Goal: Task Accomplishment & Management: Manage account settings

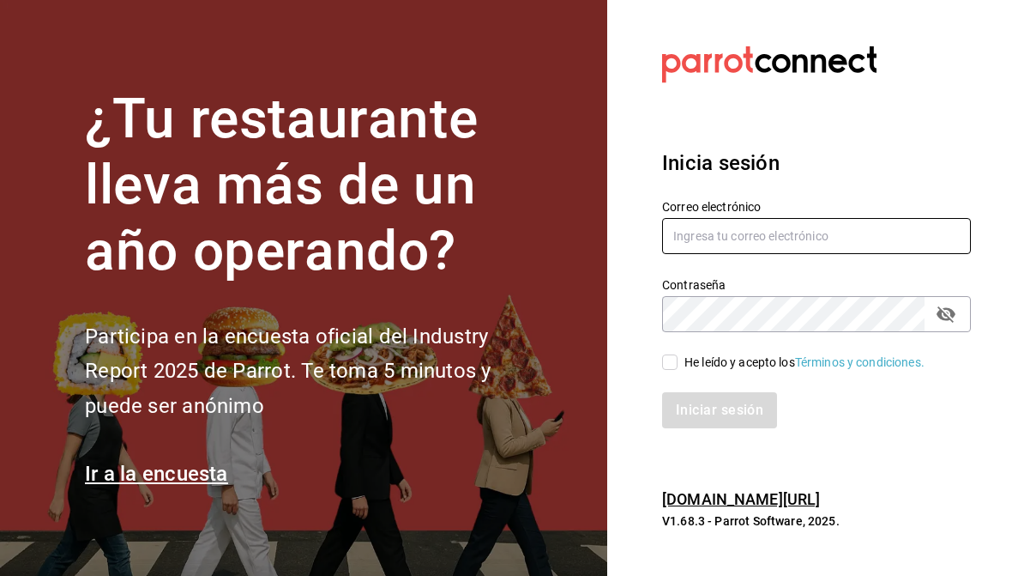
click at [935, 230] on input "text" at bounding box center [816, 236] width 309 height 36
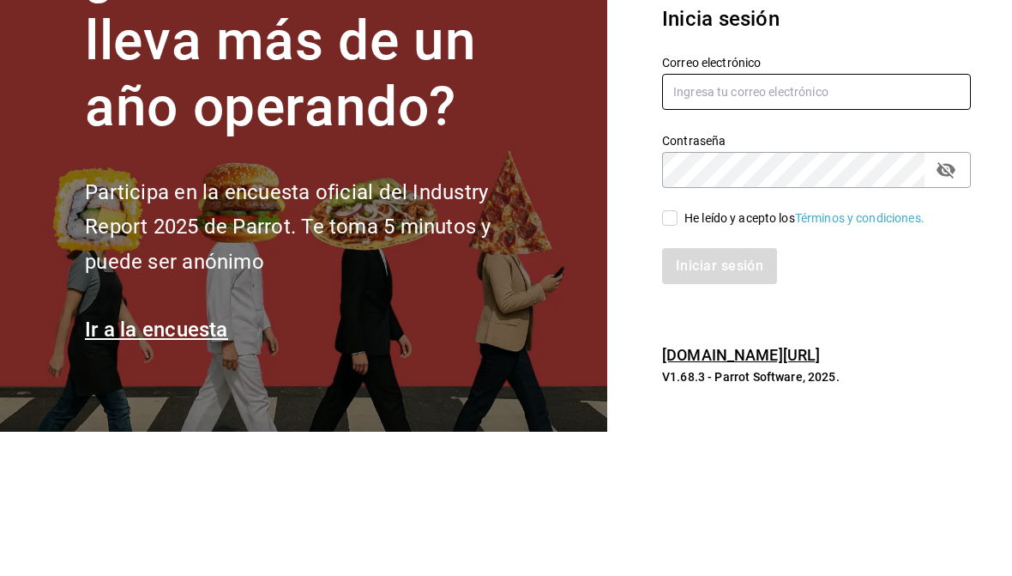
type input "andreaxbp@gmail.com"
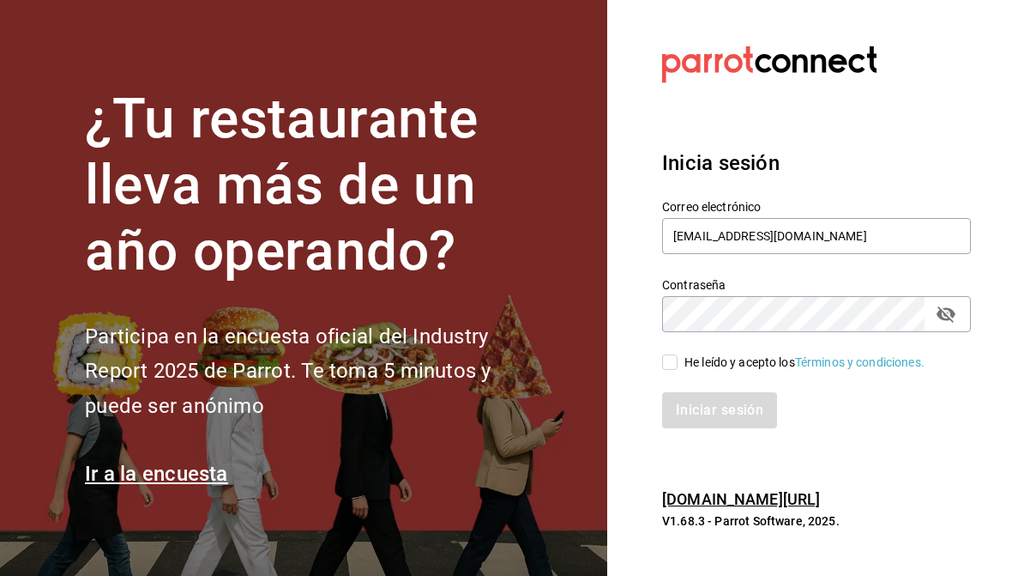
click at [674, 347] on div "He leído y acepto los Términos y condiciones." at bounding box center [806, 351] width 329 height 39
click at [674, 361] on input "He leído y acepto los Términos y condiciones." at bounding box center [669, 361] width 15 height 15
checkbox input "true"
click at [732, 413] on button "Iniciar sesión" at bounding box center [720, 410] width 117 height 36
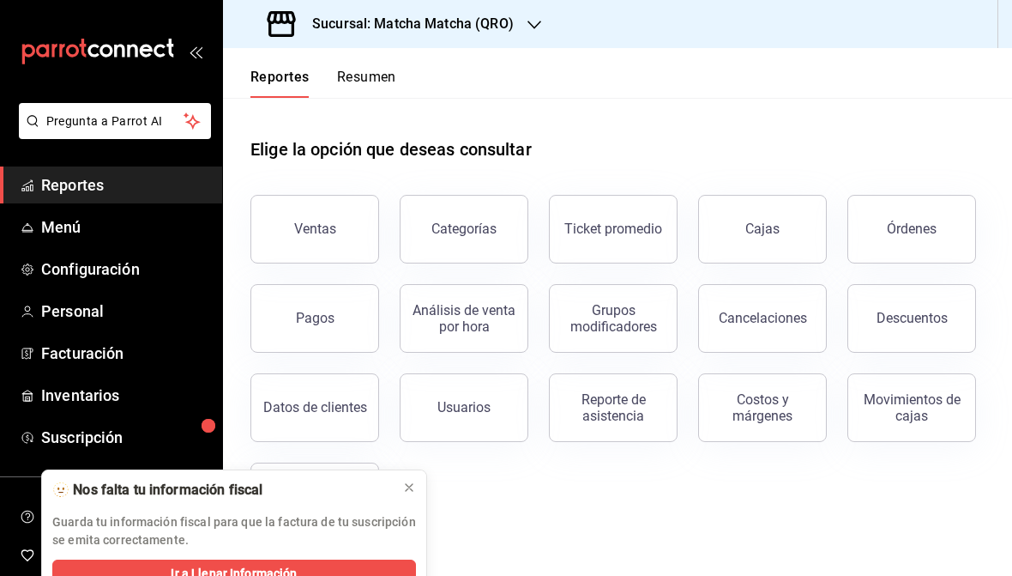
click at [414, 500] on button at bounding box center [409, 487] width 27 height 27
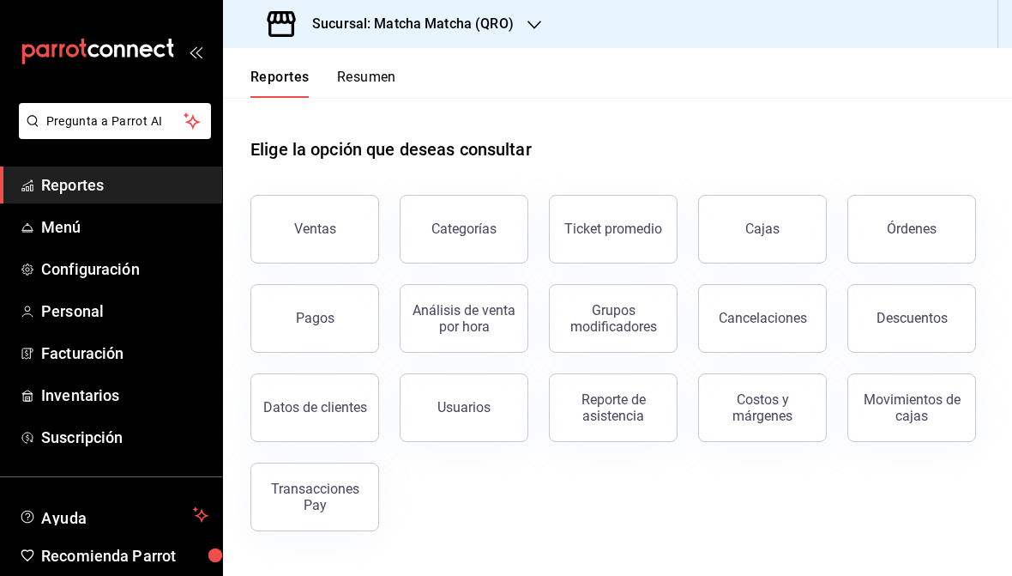
click at [328, 227] on div "Ventas" at bounding box center [315, 228] width 42 height 16
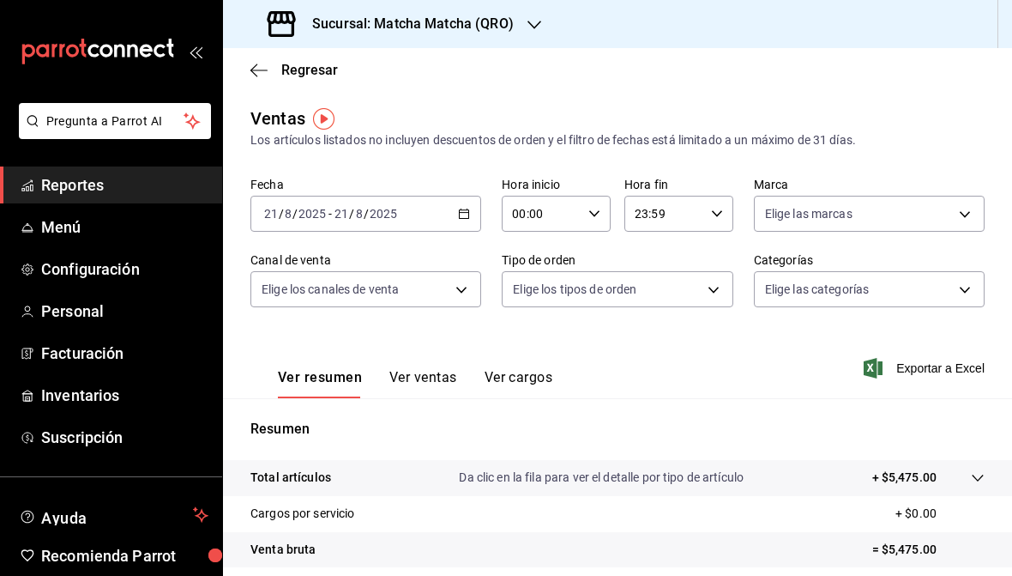
click at [263, 69] on icon "button" at bounding box center [259, 69] width 17 height 1
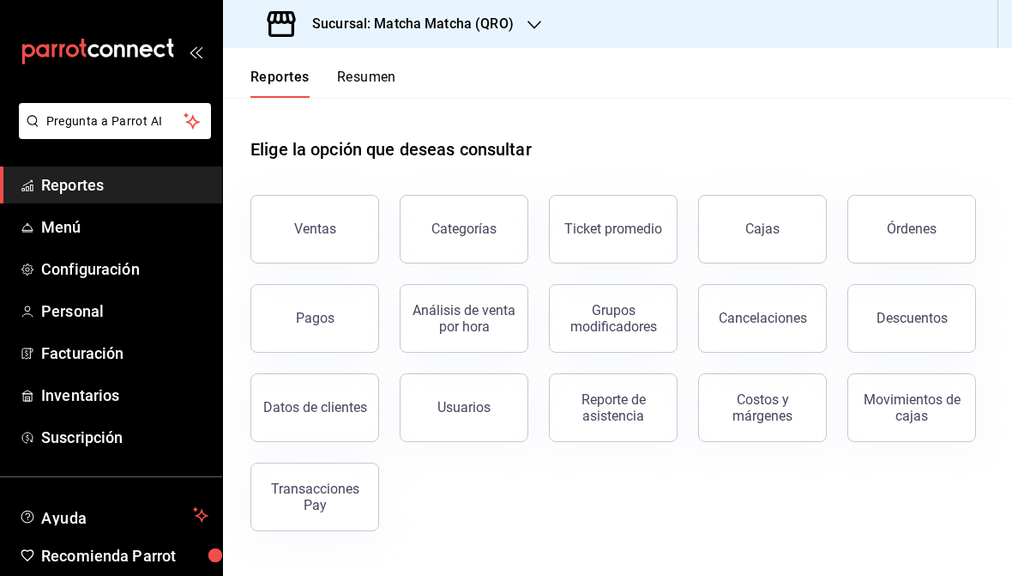
click at [363, 82] on button "Resumen" at bounding box center [366, 83] width 59 height 29
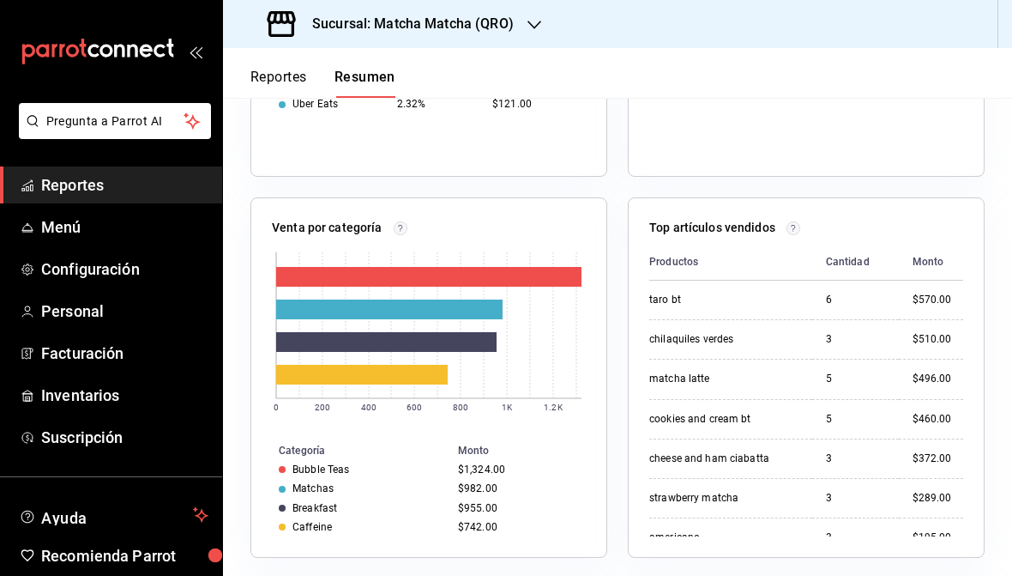
scroll to position [617, 0]
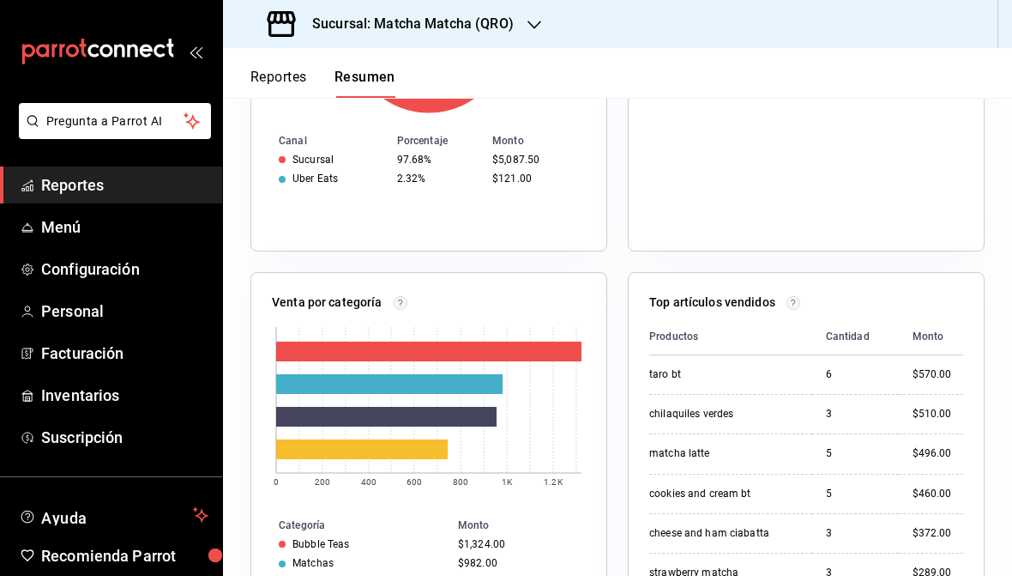
click at [528, 21] on icon "button" at bounding box center [535, 25] width 14 height 14
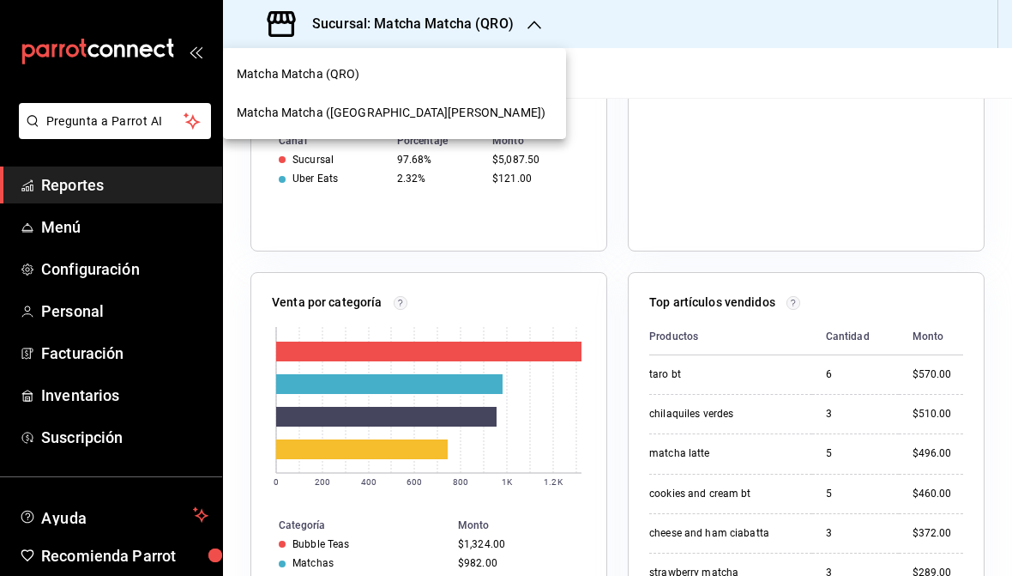
click at [443, 108] on div "Matcha Matcha ([GEOGRAPHIC_DATA][PERSON_NAME])" at bounding box center [395, 113] width 316 height 18
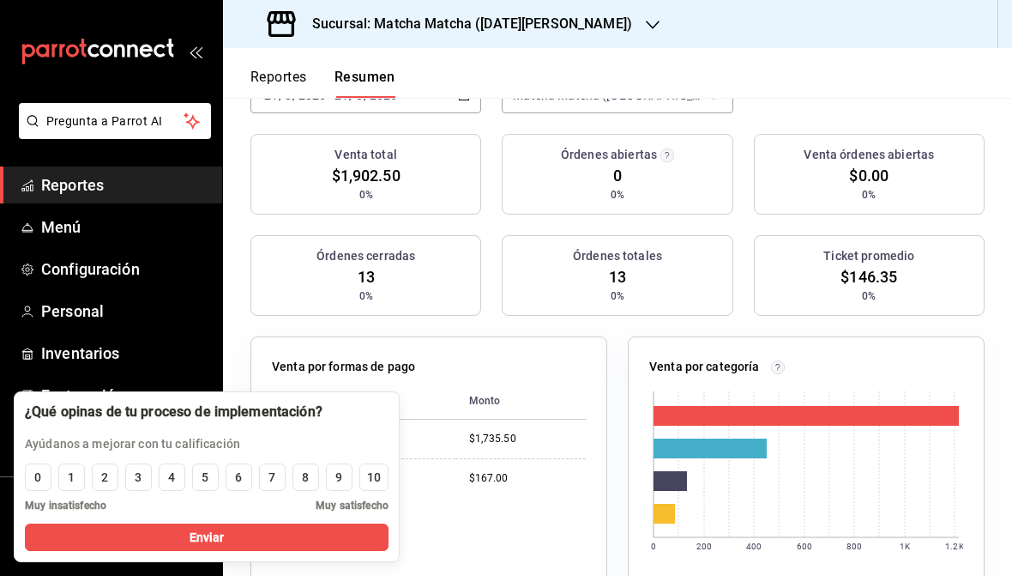
scroll to position [251, 0]
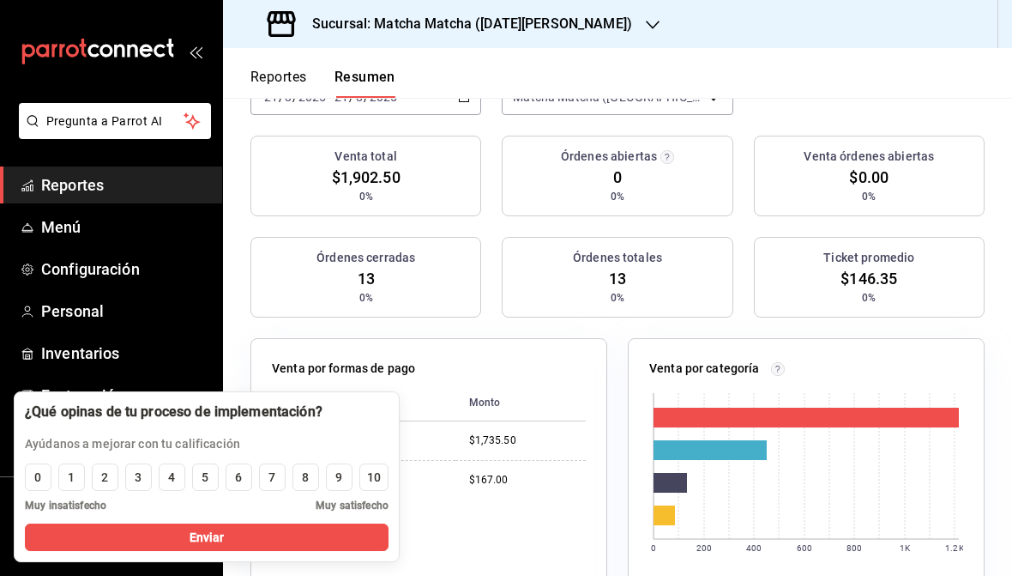
click at [213, 490] on button "5" at bounding box center [205, 476] width 27 height 27
click at [187, 541] on button "Enviar" at bounding box center [207, 536] width 364 height 27
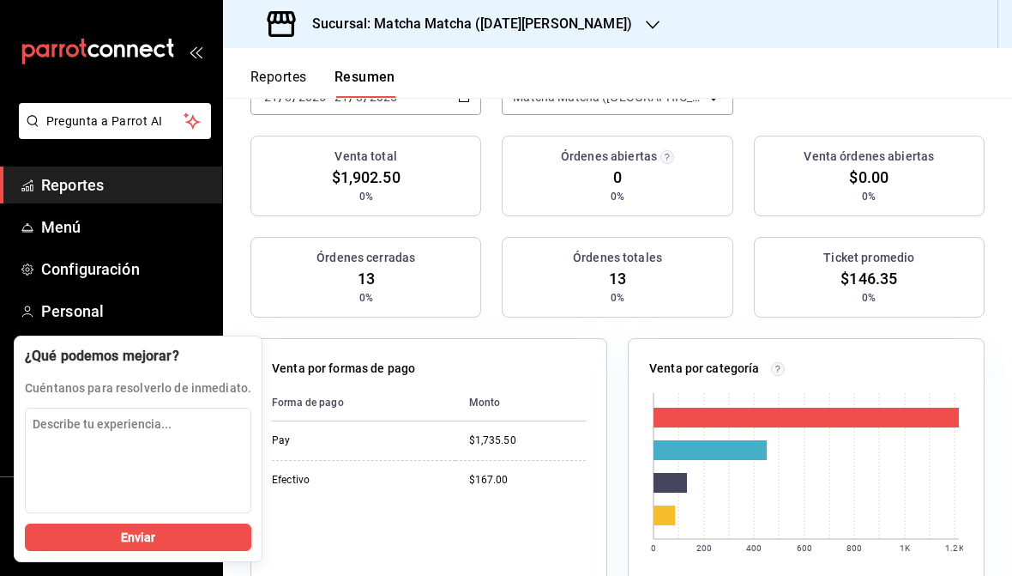
click at [134, 534] on span "Enviar" at bounding box center [138, 537] width 35 height 18
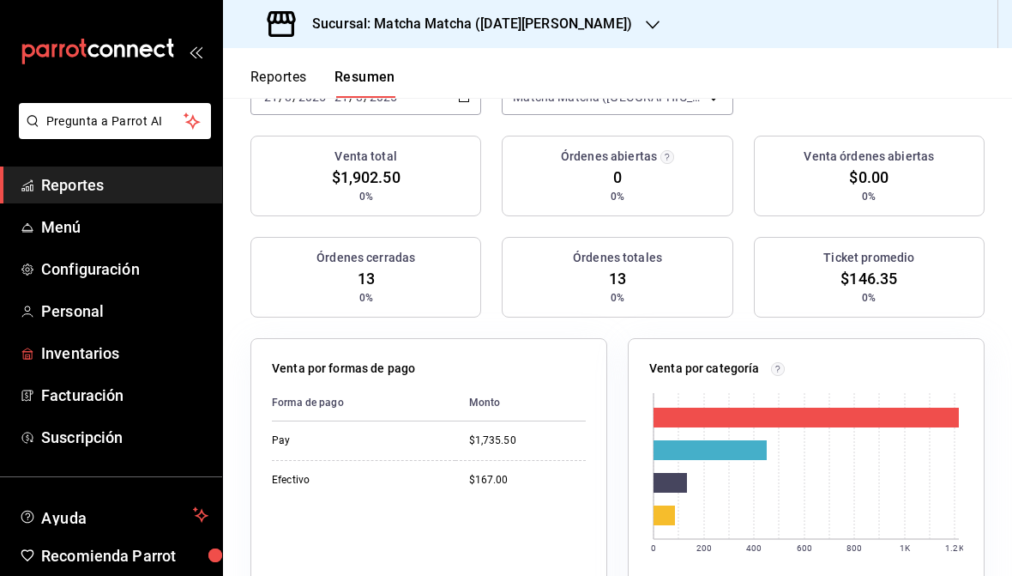
click at [96, 370] on link "Inventarios" at bounding box center [111, 353] width 222 height 37
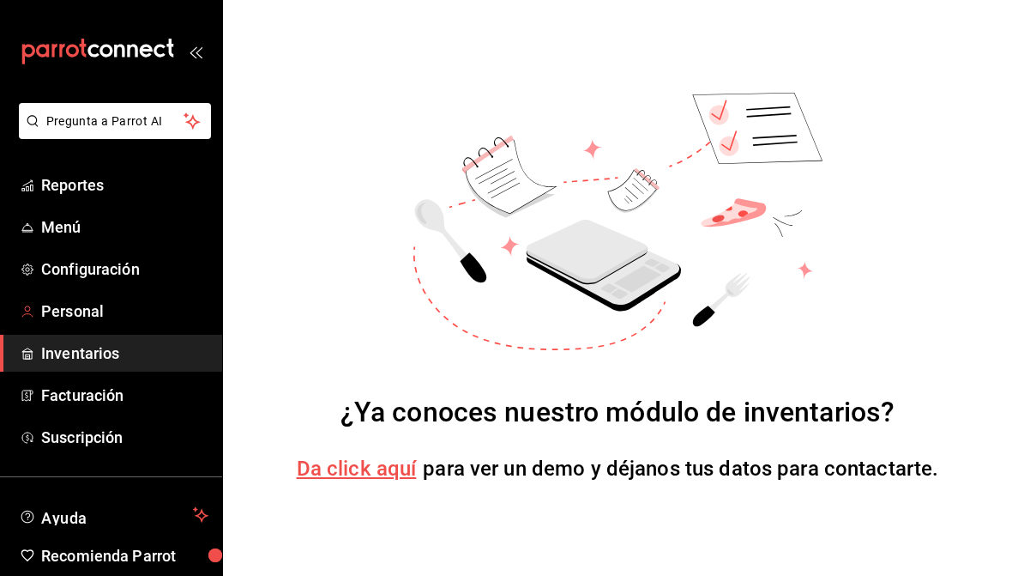
click at [101, 318] on span "Personal" at bounding box center [124, 310] width 167 height 23
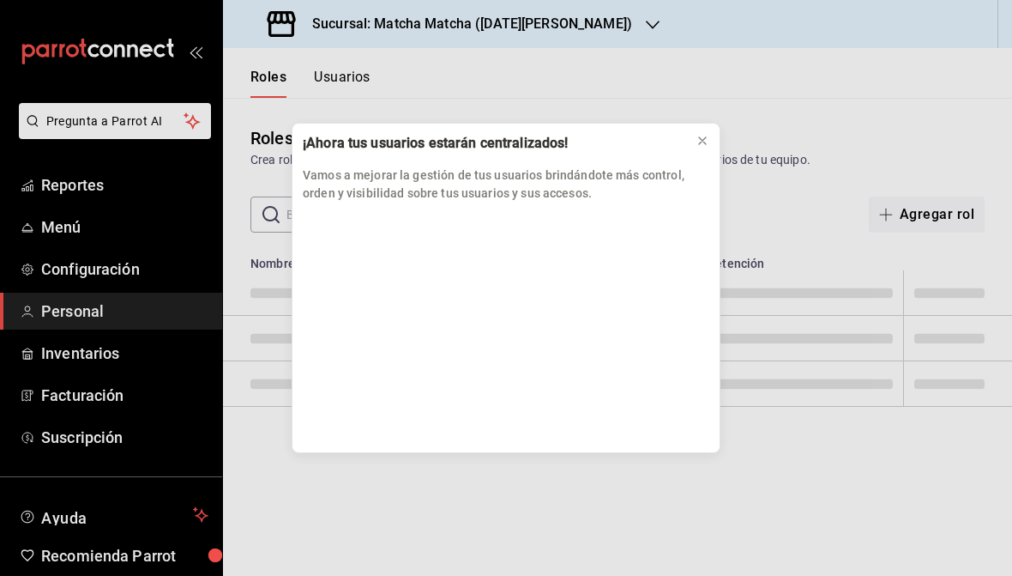
click at [132, 269] on div "¡Ahora tus usuarios estarán centralizados! Vamos a mejorar la gestión de tus us…" at bounding box center [506, 288] width 1012 height 576
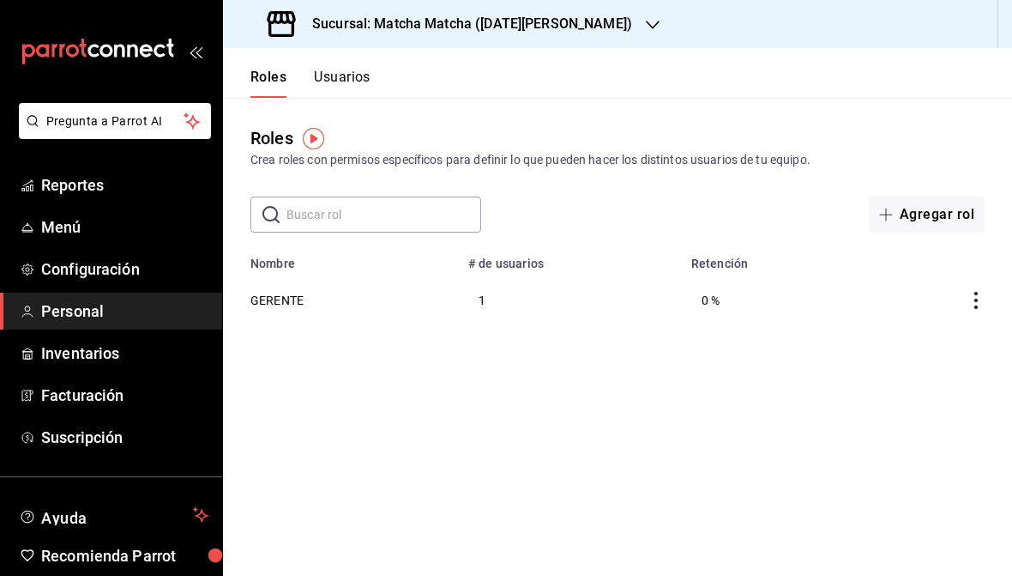
click at [704, 137] on div "Roles Crea roles con permisos específicos para definir lo que pueden hacer los …" at bounding box center [617, 147] width 789 height 44
click at [81, 265] on span "Configuración" at bounding box center [124, 268] width 167 height 23
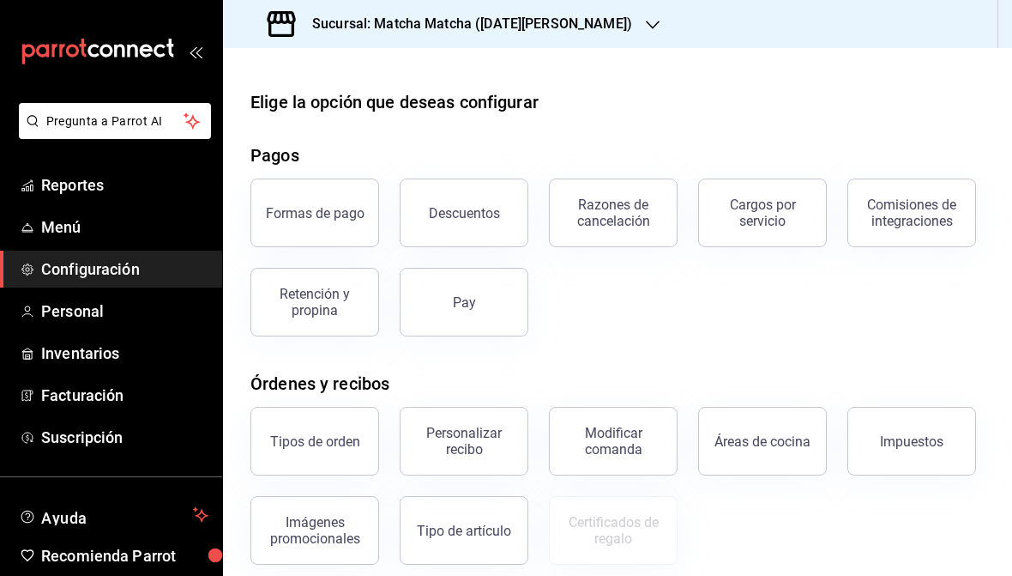
scroll to position [63, 0]
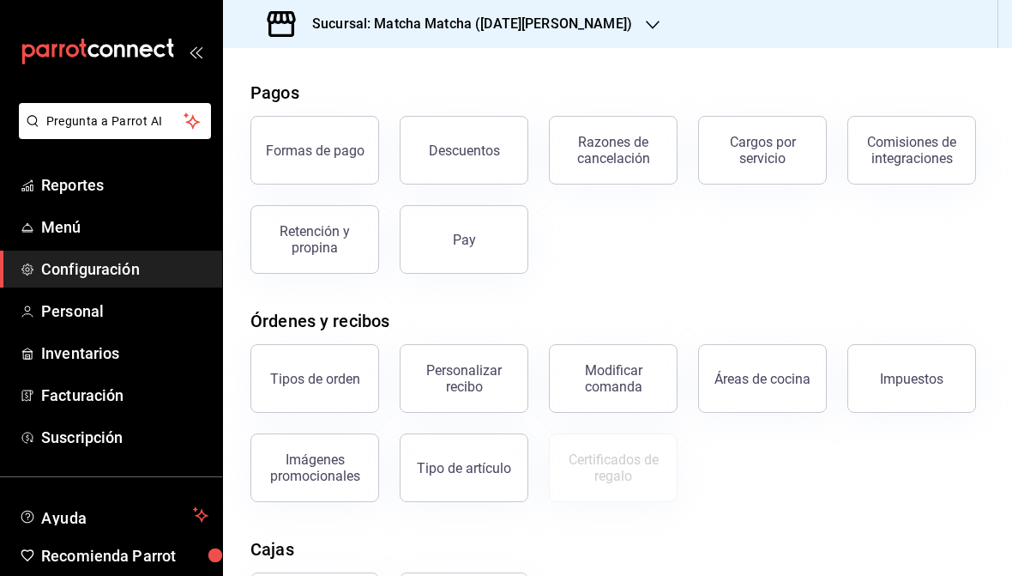
click at [499, 150] on button "Descuentos" at bounding box center [464, 150] width 129 height 69
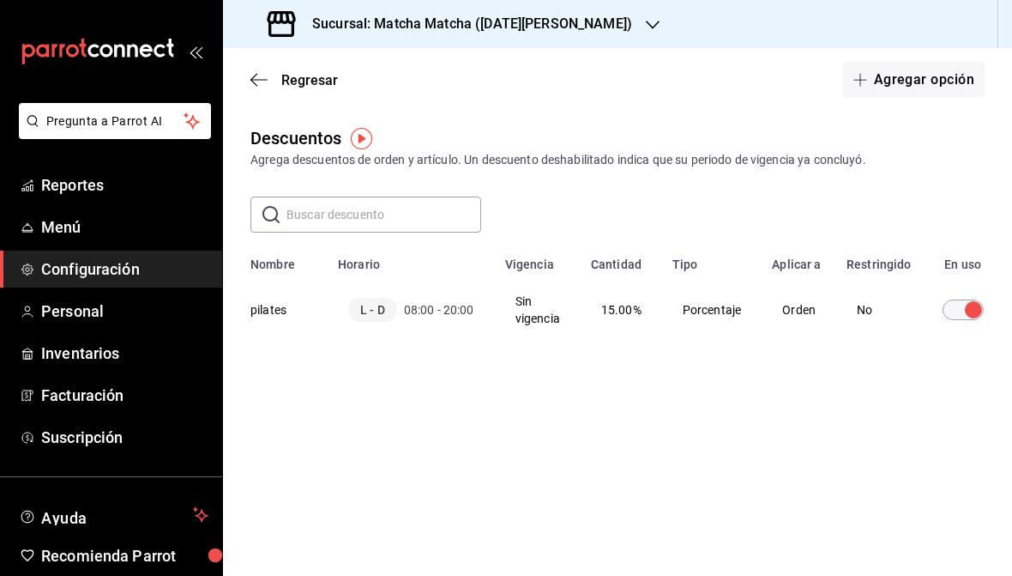
click at [928, 89] on button "Agregar opción" at bounding box center [914, 80] width 142 height 36
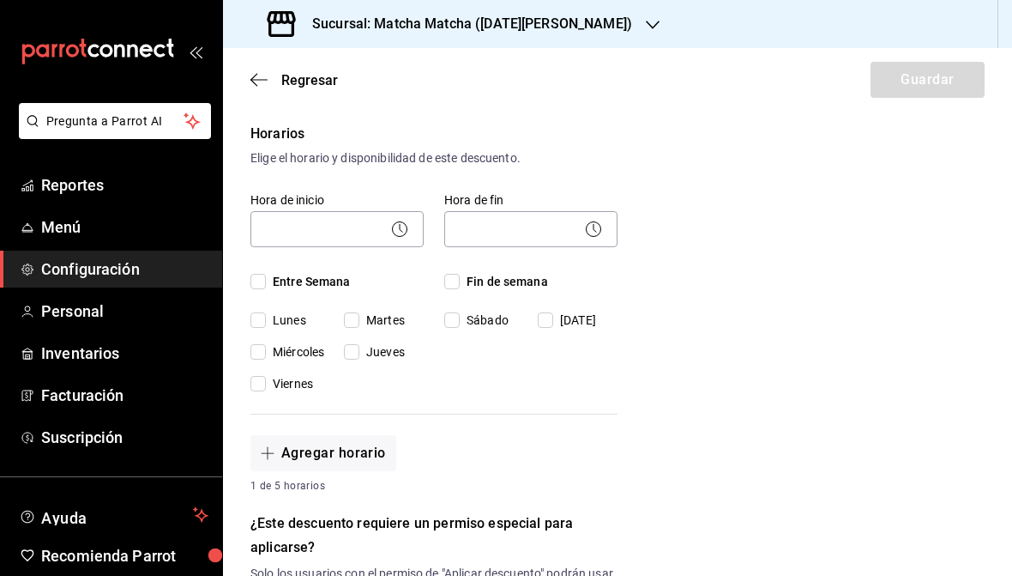
scroll to position [341, 0]
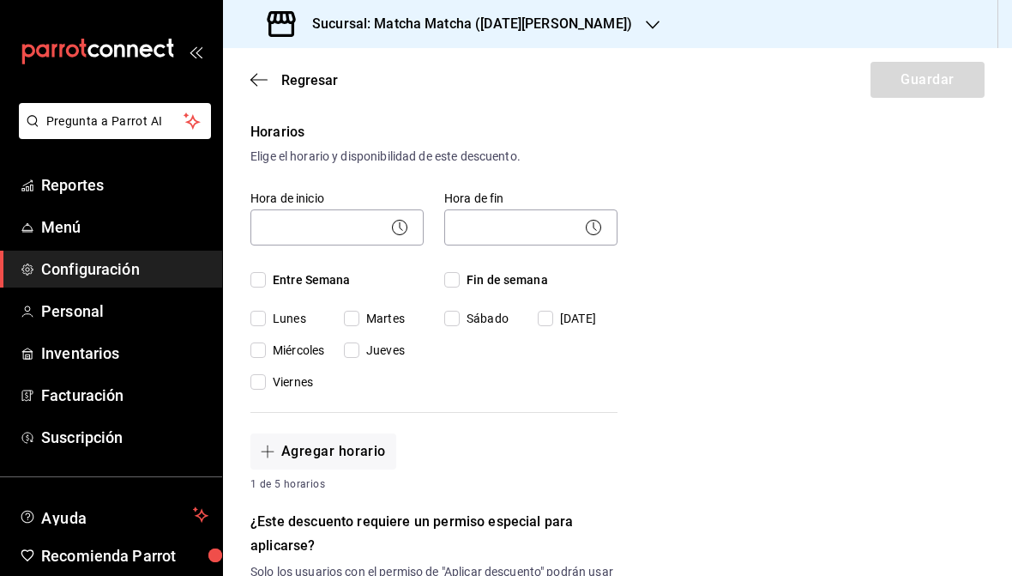
type input "bebida del día staff"
click at [355, 226] on body "Pregunta a Parrot AI Reportes Menú Configuración Personal Inventarios Facturaci…" at bounding box center [506, 288] width 1012 height 576
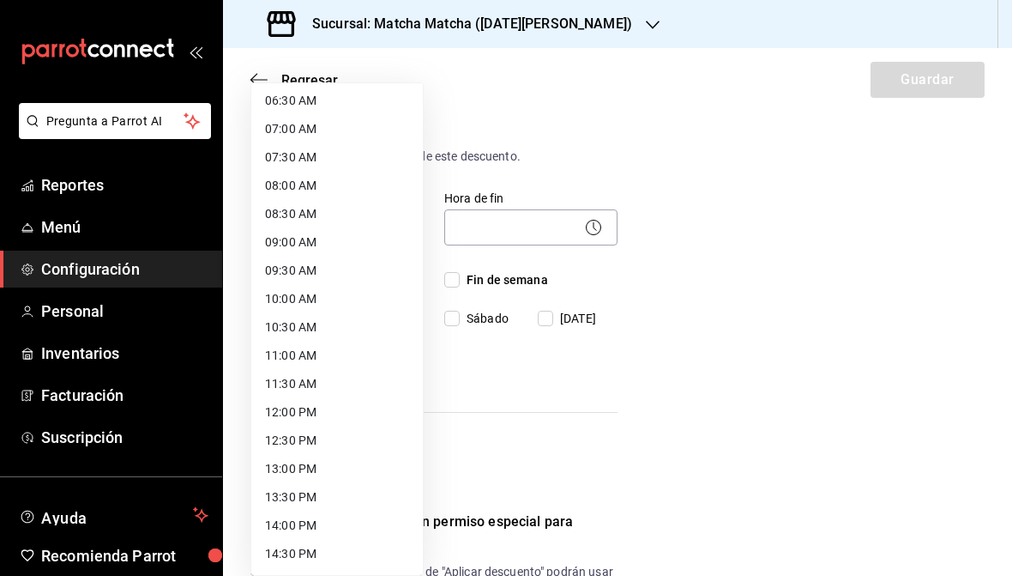
scroll to position [353, 0]
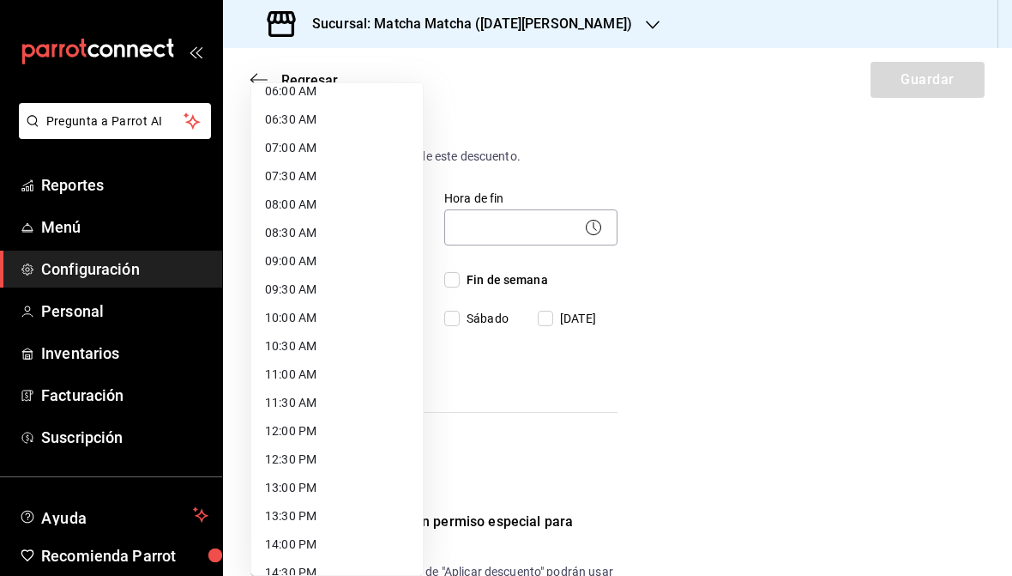
click at [338, 262] on li "09:00 AM" at bounding box center [337, 261] width 172 height 28
type input "09:00"
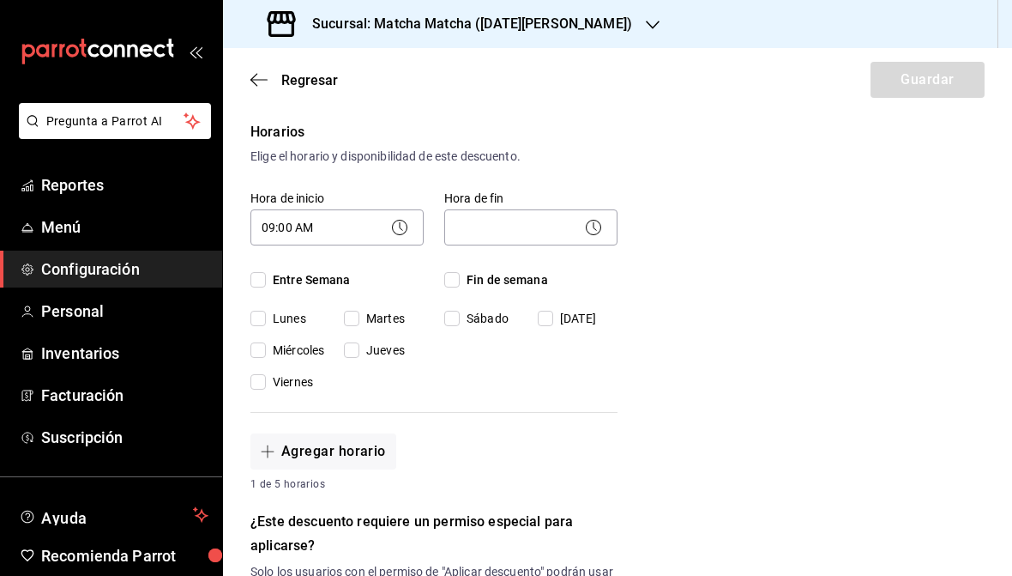
click at [522, 239] on body "Pregunta a Parrot AI Reportes Menú Configuración Personal Inventarios Facturaci…" at bounding box center [506, 288] width 1012 height 576
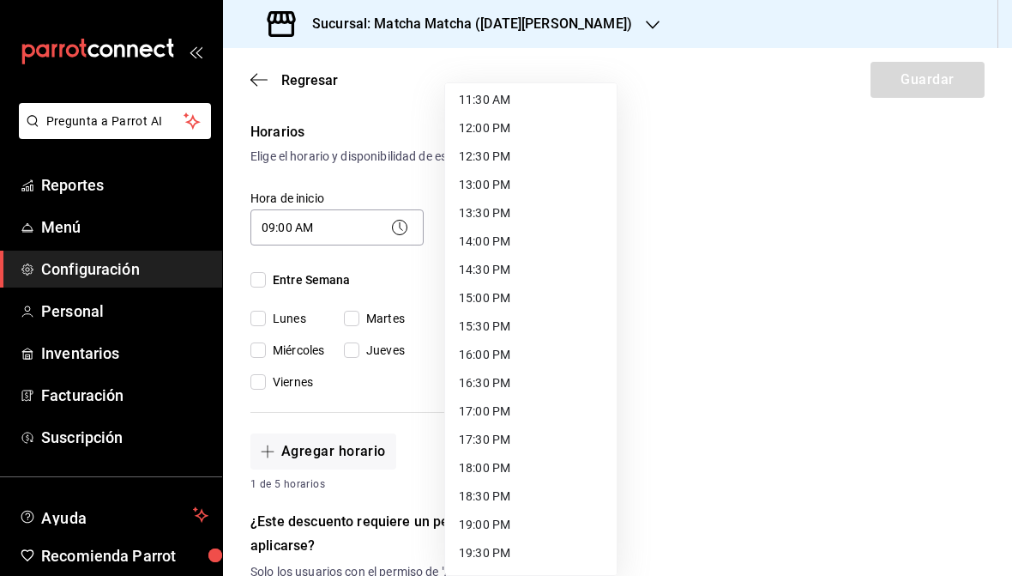
scroll to position [660, 0]
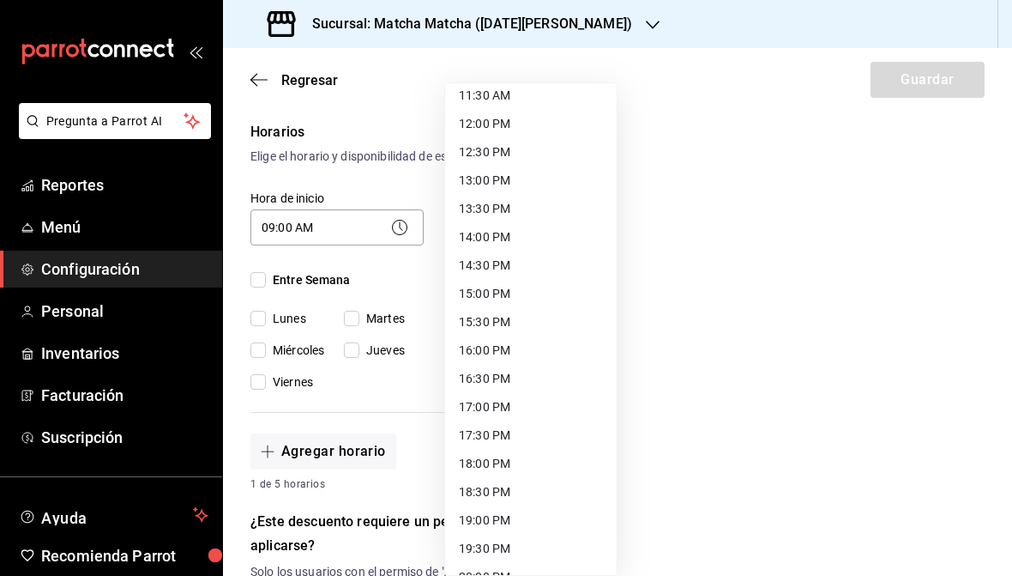
click at [520, 461] on li "18:00 PM" at bounding box center [531, 464] width 172 height 28
type input "18:00"
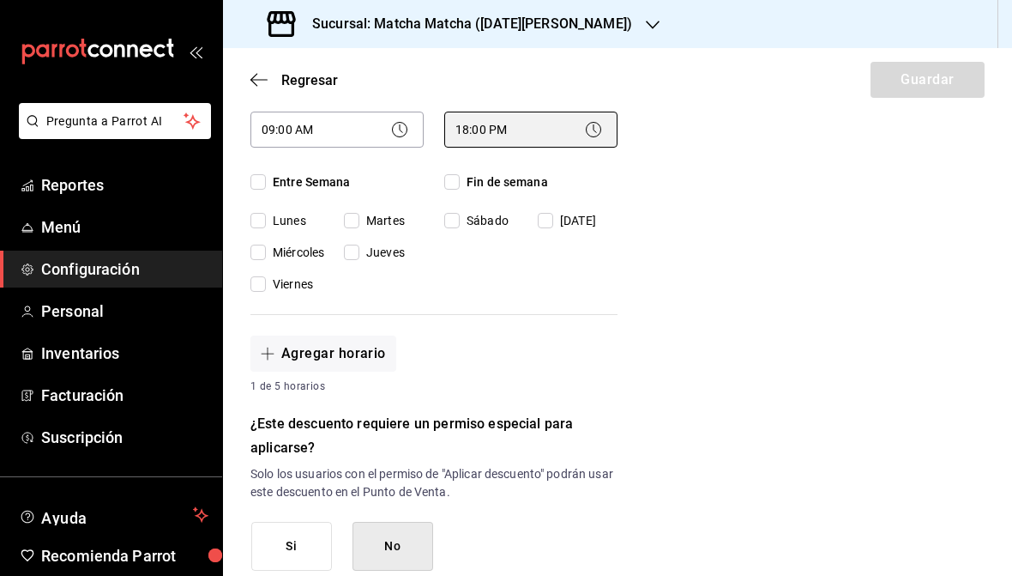
scroll to position [443, 0]
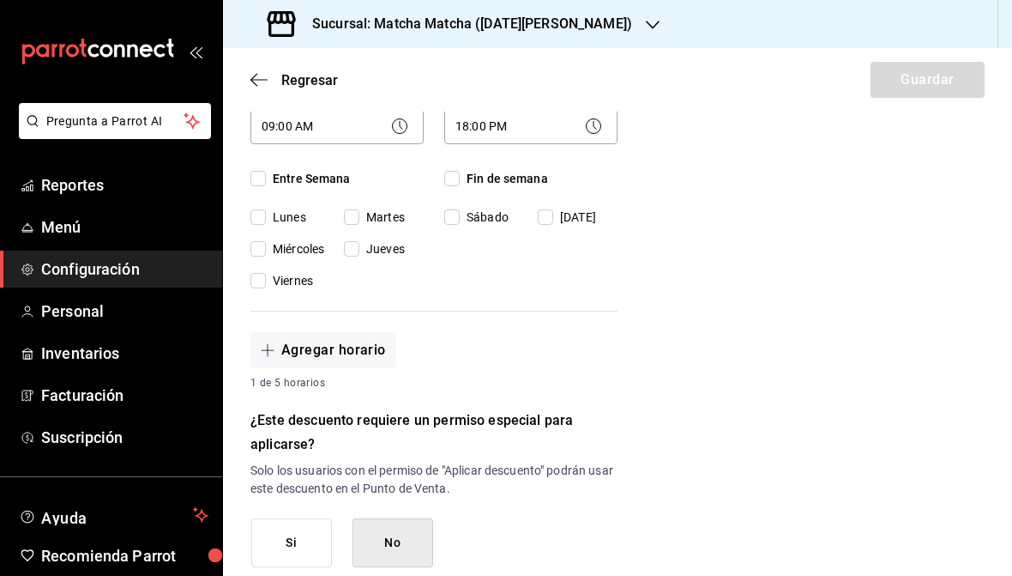
click at [259, 184] on input "Entre Semana" at bounding box center [258, 178] width 15 height 15
checkbox input "true"
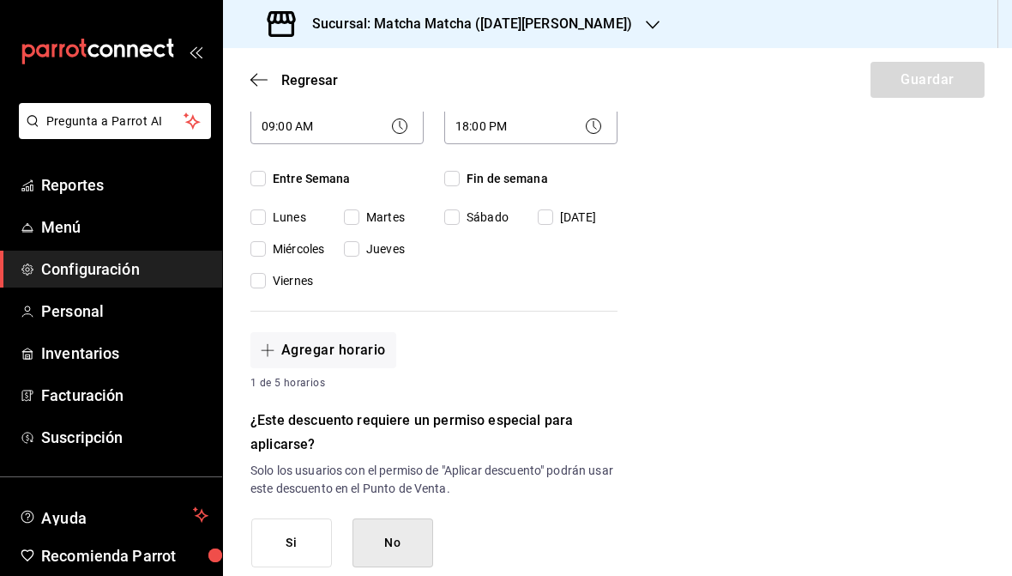
checkbox input "true"
click at [450, 181] on input "Fin de semana" at bounding box center [451, 178] width 15 height 15
checkbox input "true"
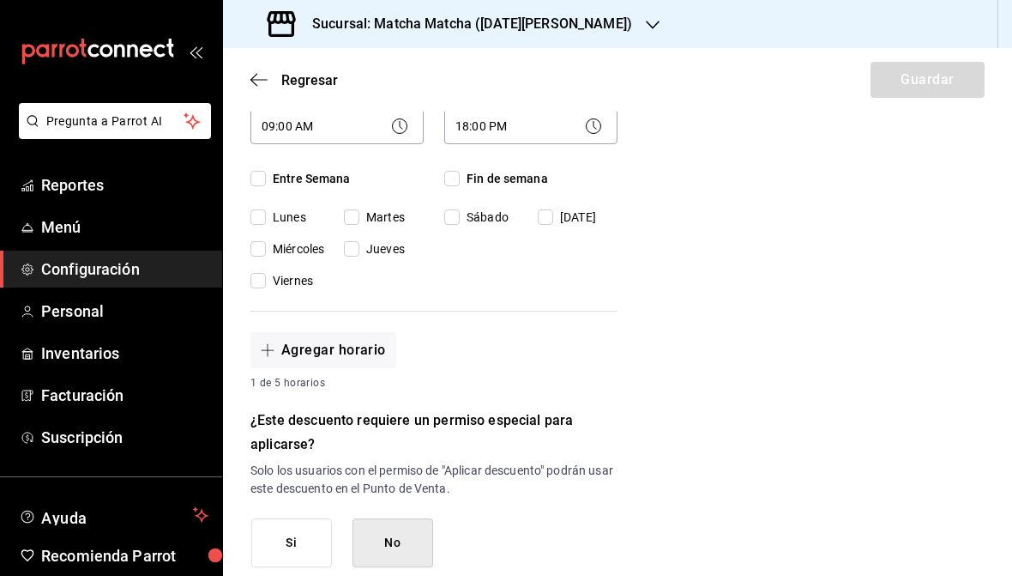
checkbox input "true"
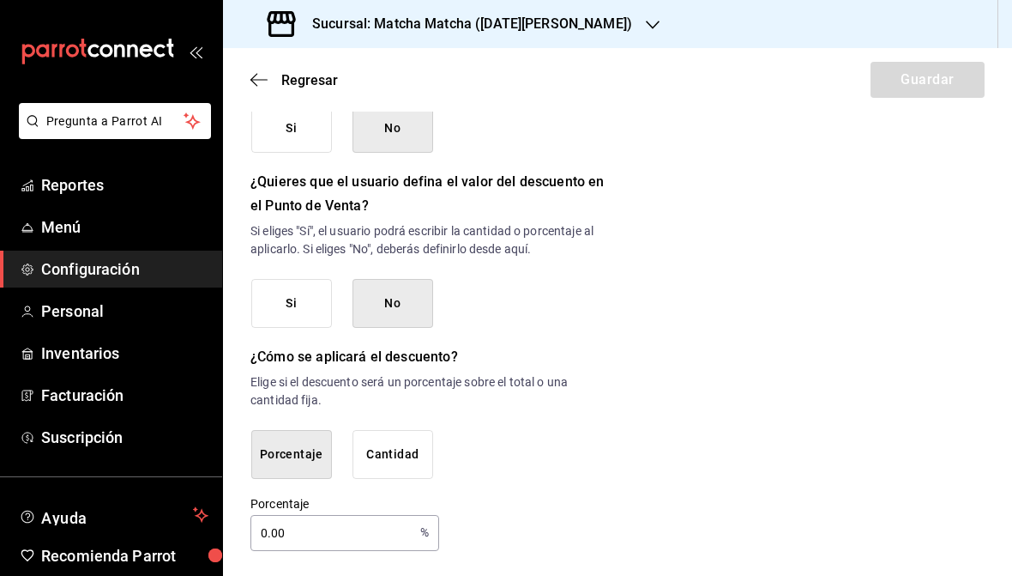
scroll to position [857, 0]
click at [315, 527] on input "0.00" at bounding box center [332, 533] width 163 height 34
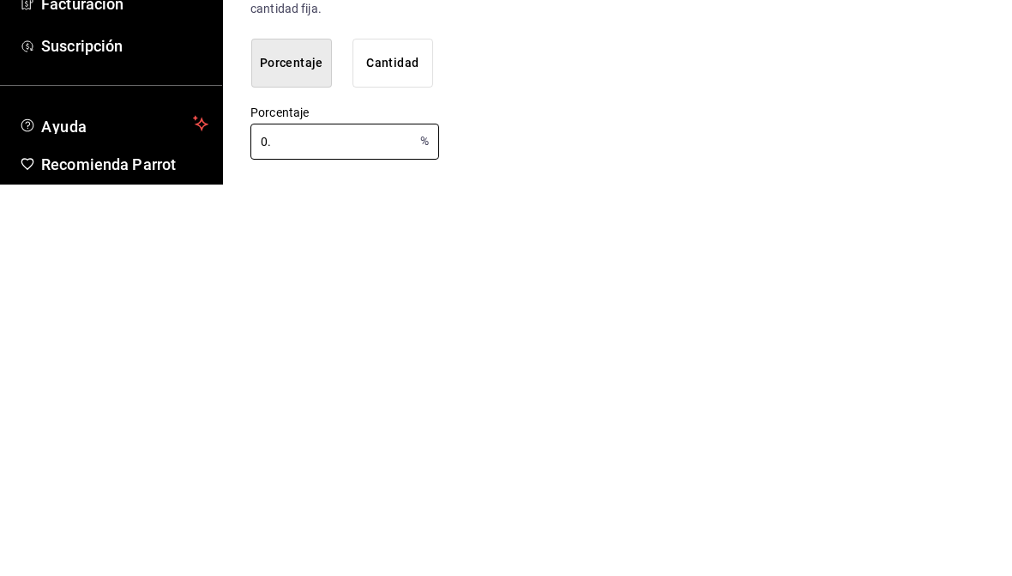
type input "0"
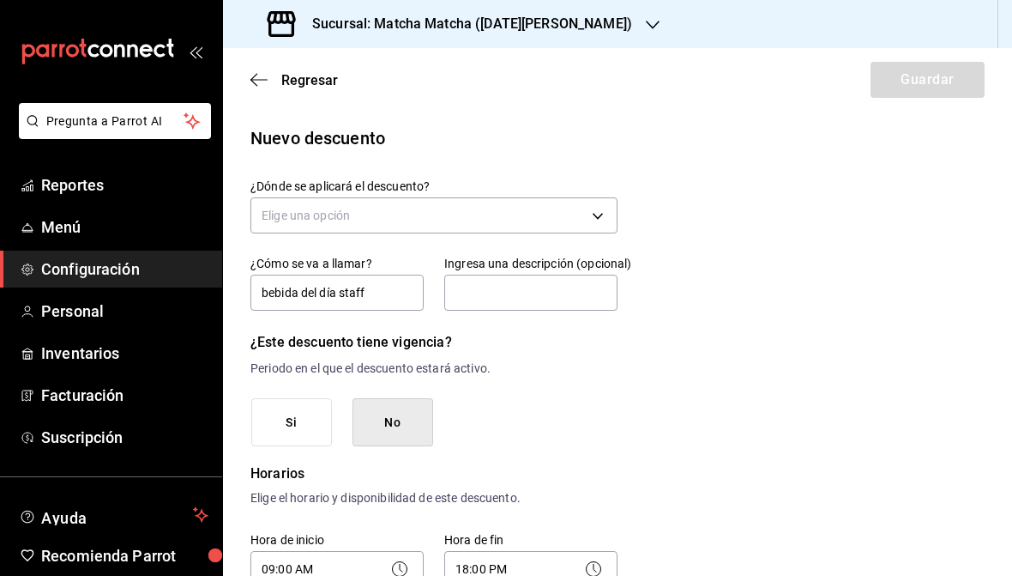
scroll to position [0, 0]
type input "100"
click at [553, 233] on body "Pregunta a Parrot AI Reportes Menú Configuración Personal Inventarios Facturaci…" at bounding box center [506, 288] width 1012 height 576
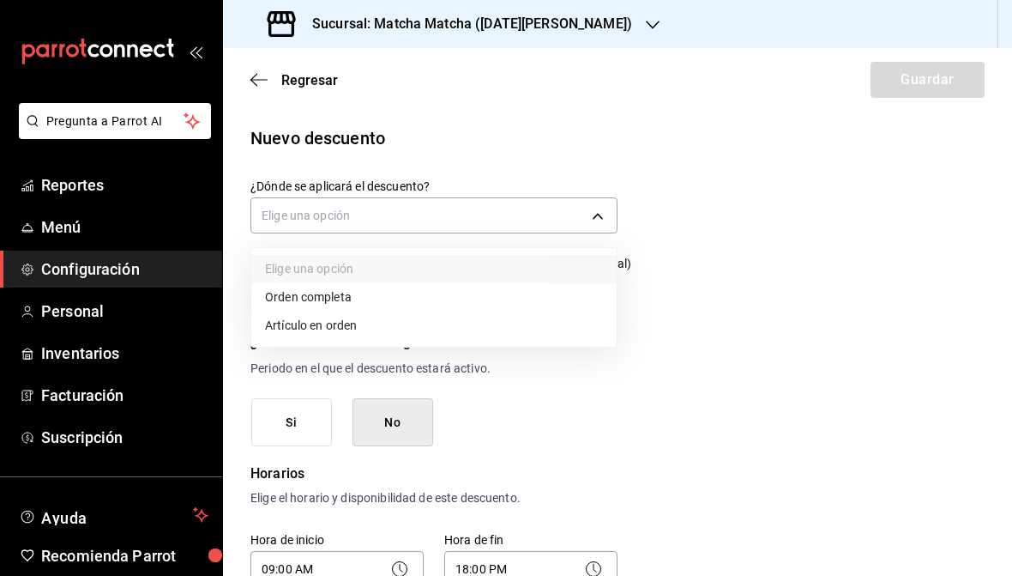
click at [545, 295] on li "Orden completa" at bounding box center [433, 297] width 365 height 28
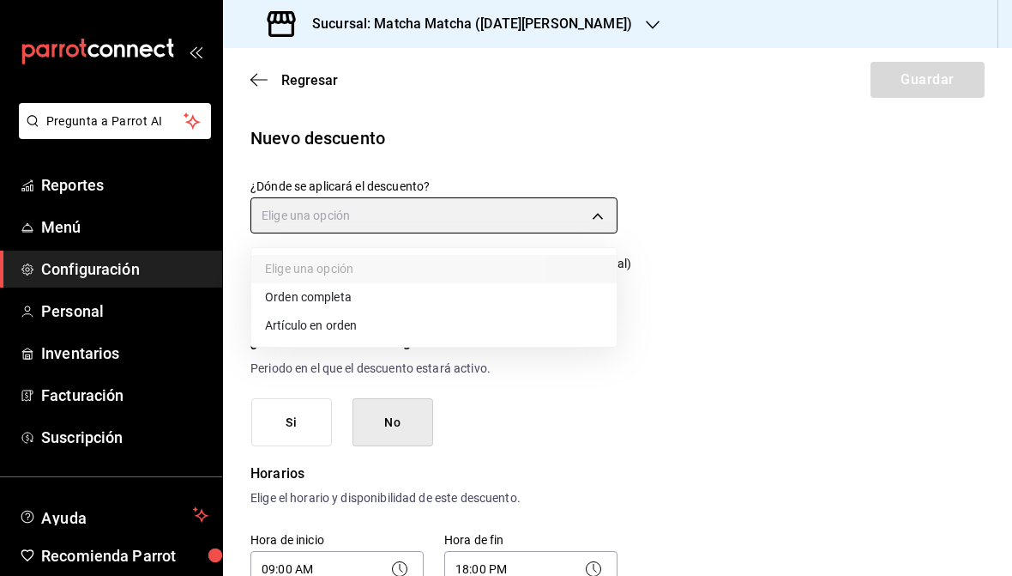
type input "ORDER"
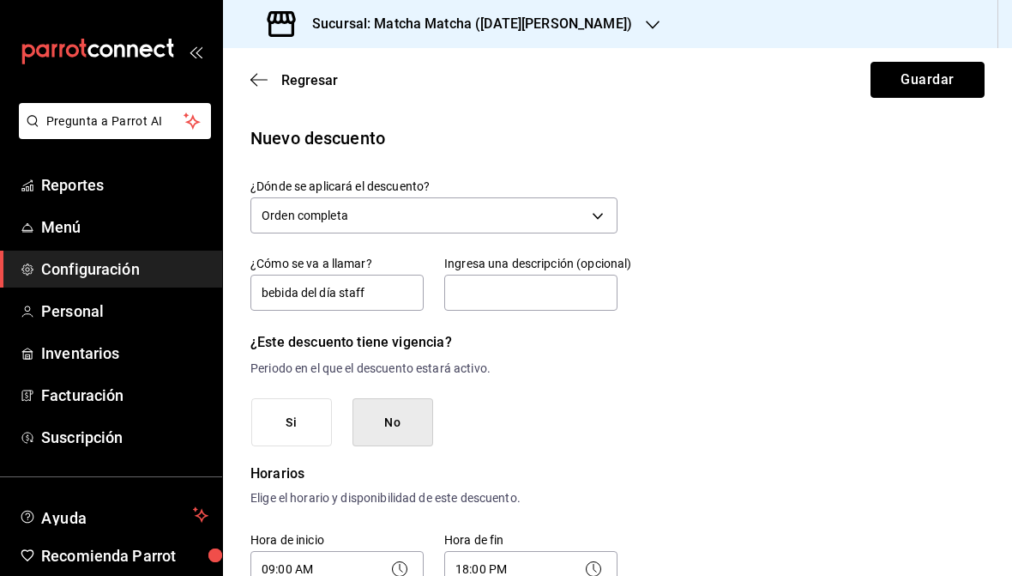
click at [935, 87] on button "Guardar" at bounding box center [928, 80] width 114 height 36
